Goal: Information Seeking & Learning: Learn about a topic

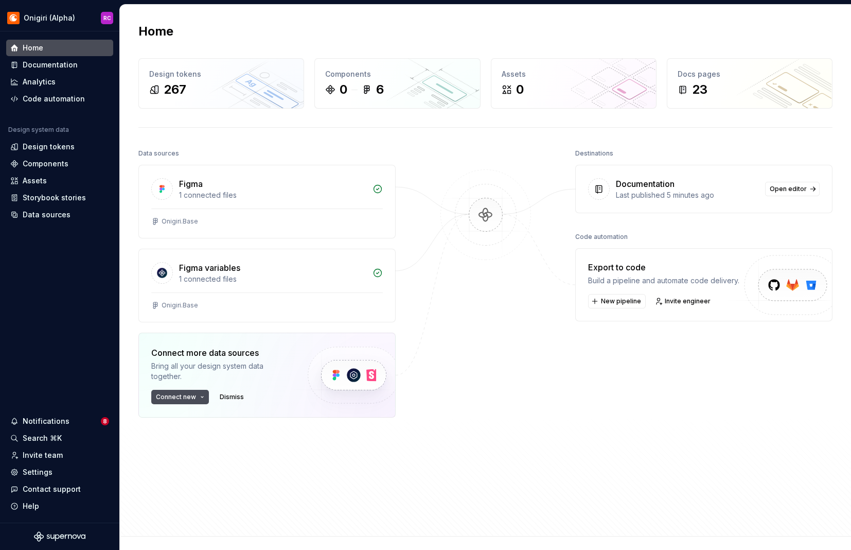
click at [645, 33] on div "Home" at bounding box center [485, 31] width 694 height 16
click at [32, 63] on div "Documentation" at bounding box center [50, 65] width 55 height 10
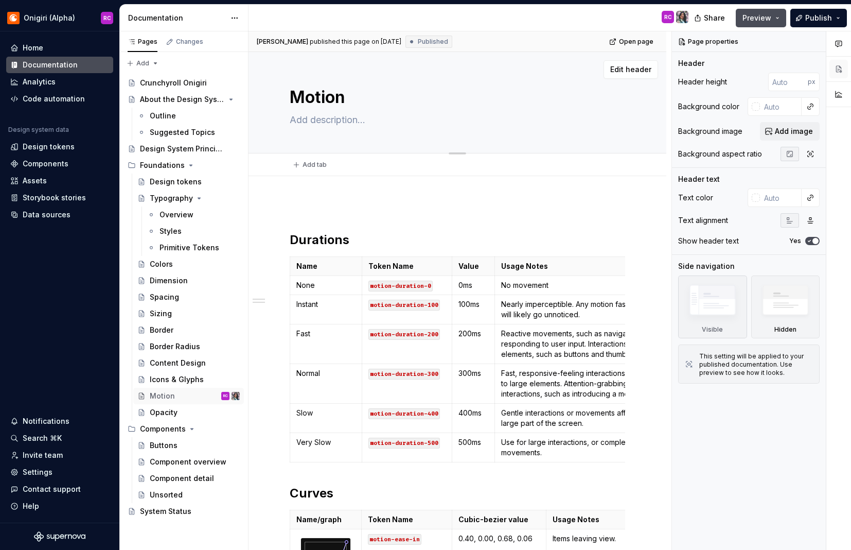
scroll to position [5, 0]
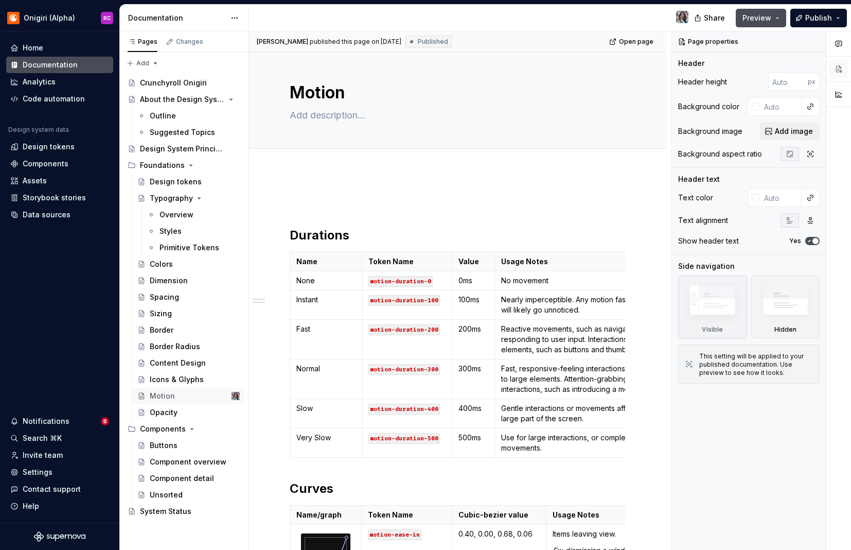
type textarea "*"
